Goal: Navigation & Orientation: Find specific page/section

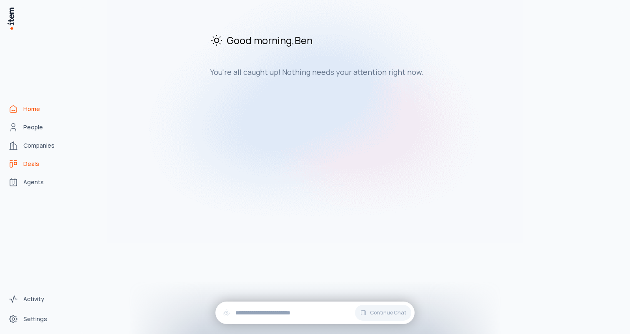
click at [28, 159] on link "Deals" at bounding box center [36, 164] width 63 height 17
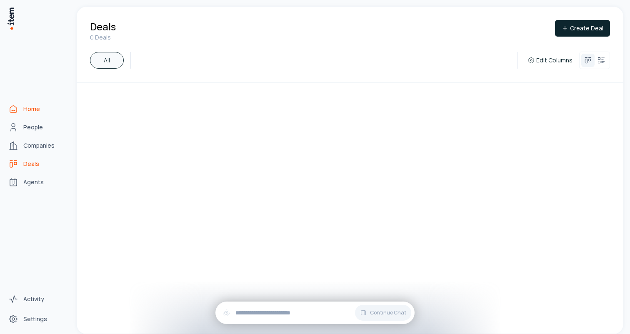
click at [33, 107] on span "Home" at bounding box center [31, 109] width 17 height 8
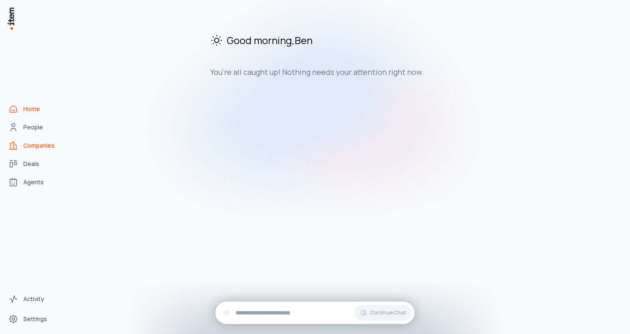
click at [36, 145] on span "Companies" at bounding box center [38, 146] width 31 height 8
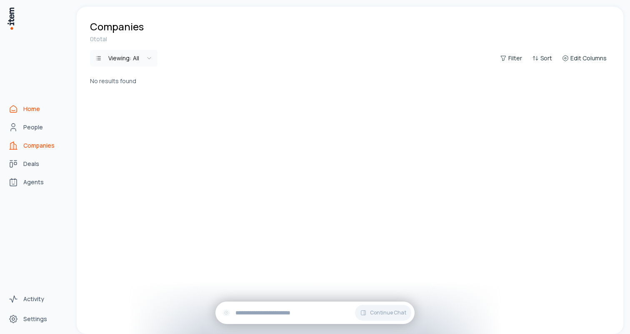
click at [15, 107] on icon "Home" at bounding box center [13, 109] width 10 height 10
